Goal: Find specific page/section: Find specific page/section

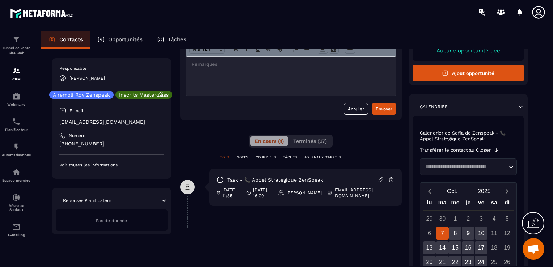
scroll to position [72, 0]
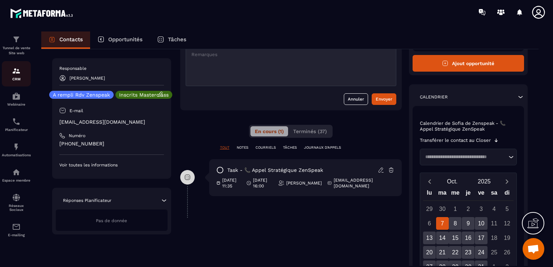
click at [19, 77] on p "CRM" at bounding box center [16, 79] width 29 height 4
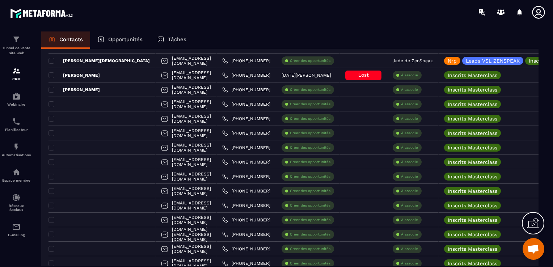
scroll to position [361, 0]
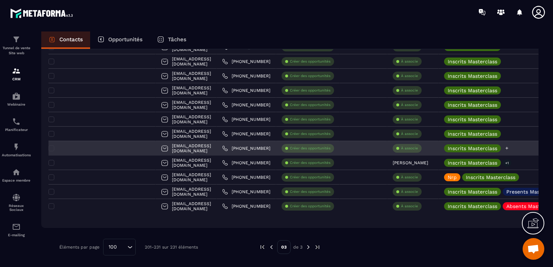
click at [505, 148] on icon at bounding box center [507, 148] width 5 height 5
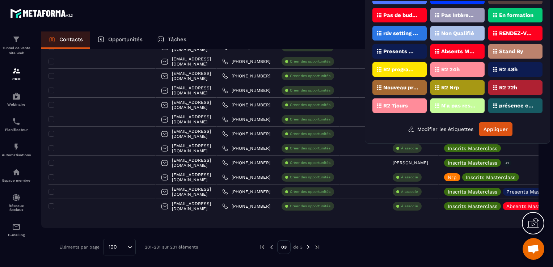
scroll to position [0, 0]
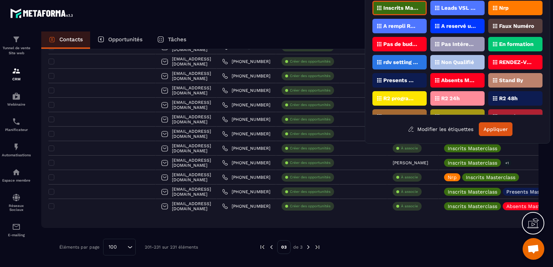
click at [501, 13] on div "Nrp" at bounding box center [515, 8] width 54 height 14
click at [499, 121] on div "Inscrits Masterclass Leads VSL ZENSPEAK Nrp A rempli Rdv Zenspeak A reservé un …" at bounding box center [457, 68] width 170 height 135
click at [498, 132] on button "Appliquer" at bounding box center [496, 129] width 34 height 14
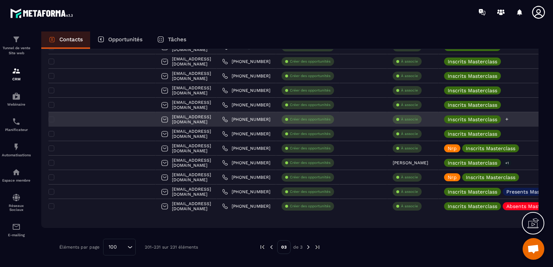
scroll to position [325, 0]
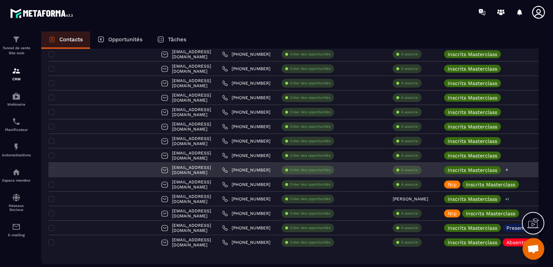
click at [505, 170] on icon at bounding box center [507, 170] width 5 height 5
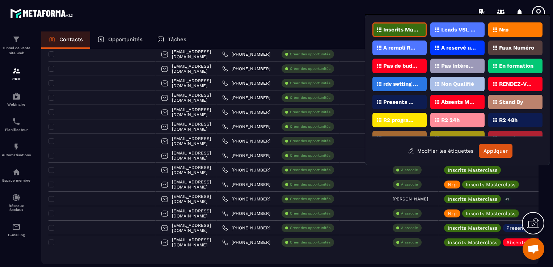
click at [496, 29] on icon at bounding box center [495, 30] width 4 height 4
click at [506, 149] on button "Appliquer" at bounding box center [496, 151] width 34 height 14
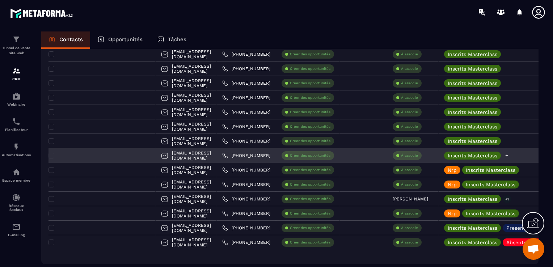
click at [505, 157] on icon at bounding box center [507, 155] width 5 height 5
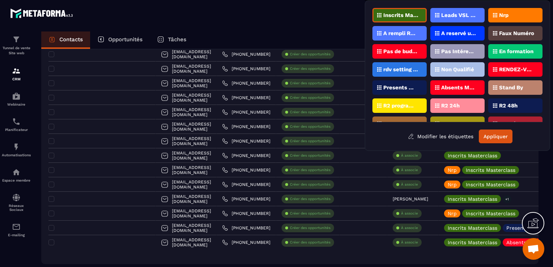
click at [511, 11] on div "Nrp" at bounding box center [515, 15] width 54 height 14
click at [503, 134] on button "Appliquer" at bounding box center [496, 137] width 34 height 14
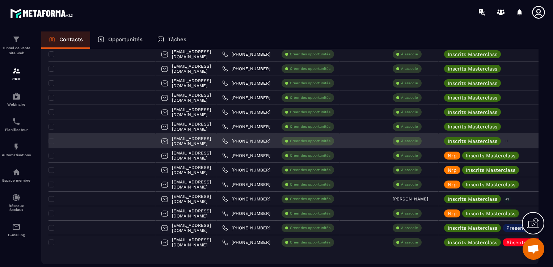
click at [494, 139] on div "Inscrits Masterclass" at bounding box center [517, 141] width 157 height 14
click at [505, 140] on icon at bounding box center [507, 141] width 5 height 5
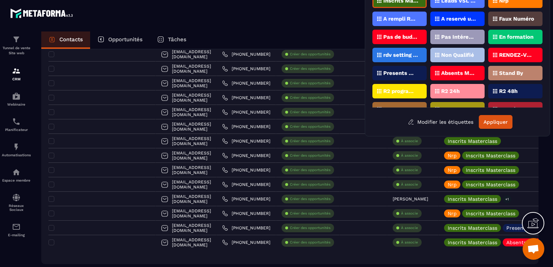
click at [507, 5] on div "Nrp" at bounding box center [515, 0] width 54 height 14
click at [499, 122] on button "Appliquer" at bounding box center [496, 122] width 34 height 14
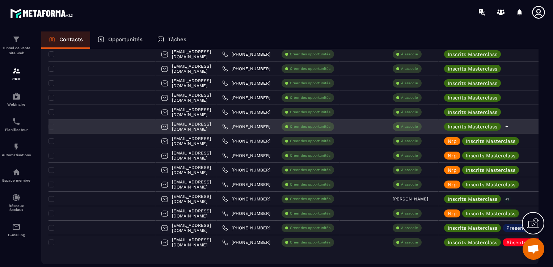
click at [505, 125] on icon at bounding box center [507, 126] width 5 height 5
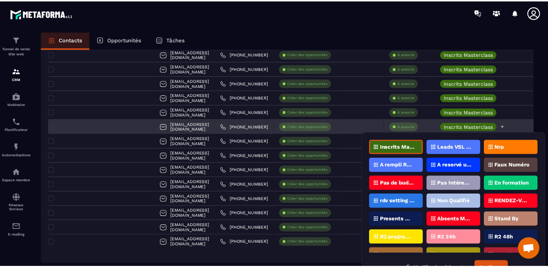
scroll to position [15, 0]
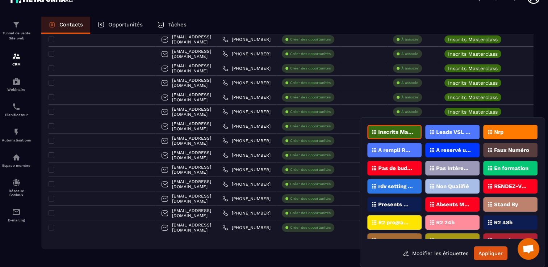
click at [489, 130] on icon at bounding box center [490, 132] width 4 height 4
click at [497, 256] on button "Appliquer" at bounding box center [490, 253] width 34 height 14
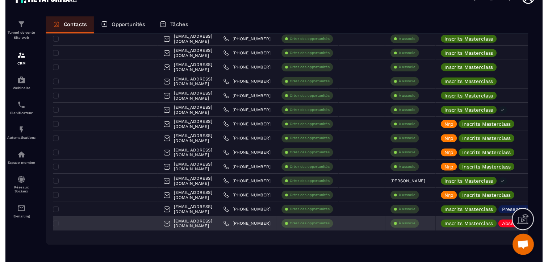
scroll to position [0, 0]
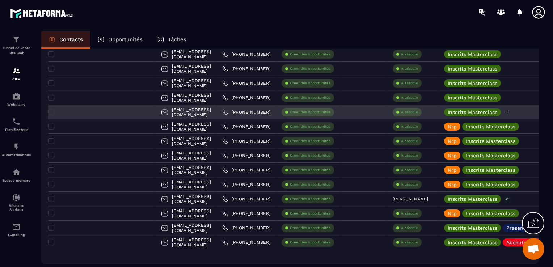
click at [505, 113] on icon at bounding box center [507, 112] width 5 height 5
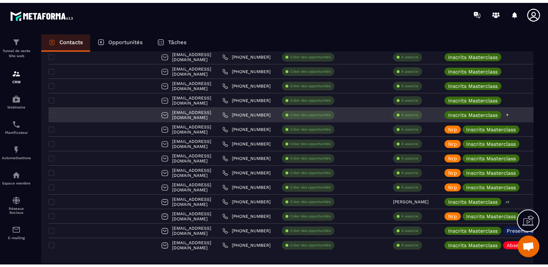
scroll to position [0, 0]
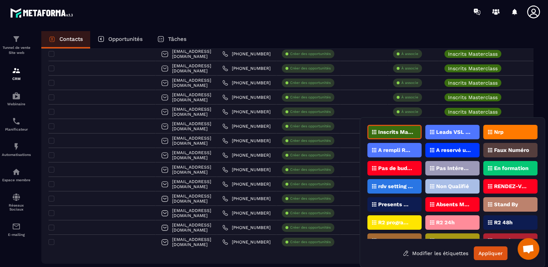
click at [488, 129] on div "Nrp" at bounding box center [510, 132] width 54 height 14
click at [489, 255] on button "Appliquer" at bounding box center [490, 253] width 34 height 14
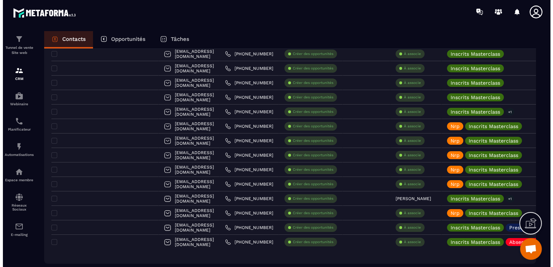
scroll to position [0, 0]
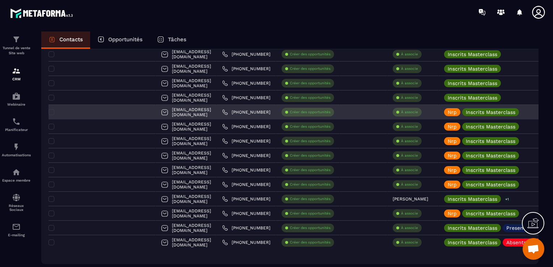
click at [199, 115] on div "[EMAIL_ADDRESS][DOMAIN_NAME]" at bounding box center [186, 112] width 61 height 14
click at [169, 112] on div "[EMAIL_ADDRESS][DOMAIN_NAME]" at bounding box center [186, 112] width 61 height 14
click at [85, 114] on div at bounding box center [102, 112] width 107 height 14
